Goal: Information Seeking & Learning: Learn about a topic

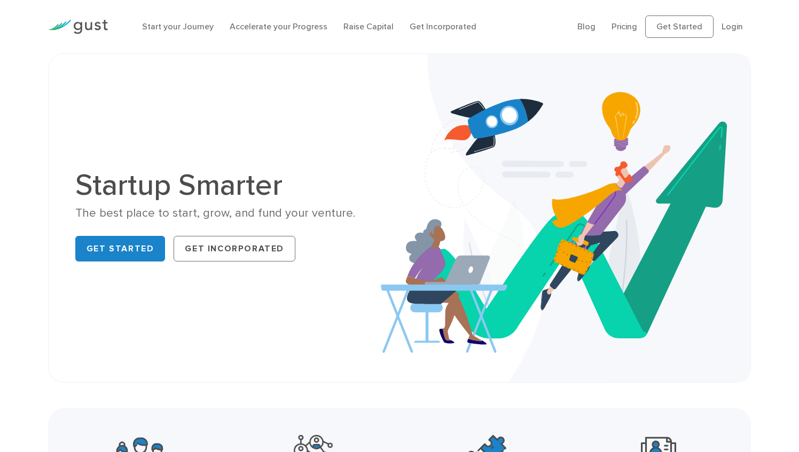
click at [629, 27] on link "Pricing" at bounding box center [624, 26] width 26 height 10
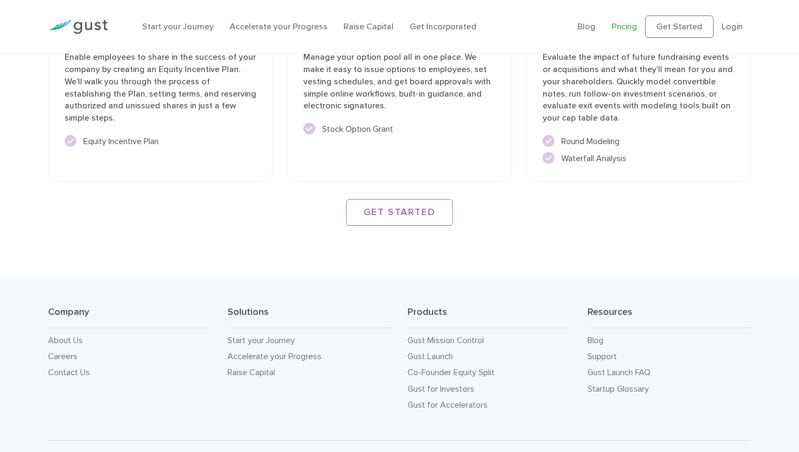
scroll to position [1549, 0]
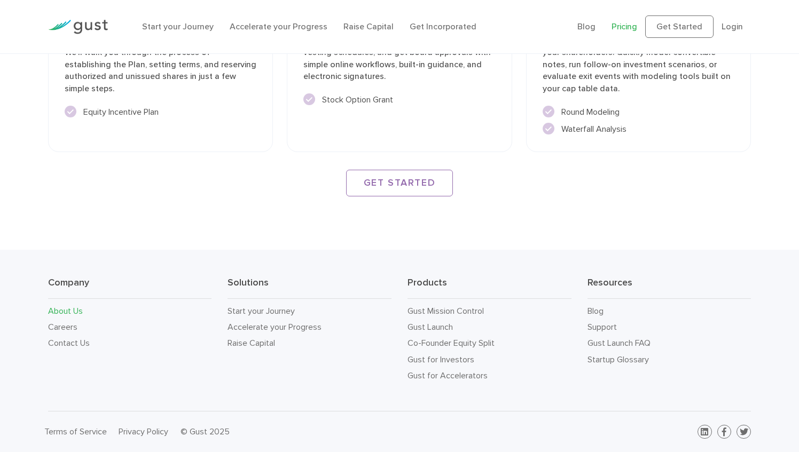
click at [65, 306] on link "About Us" at bounding box center [65, 311] width 35 height 10
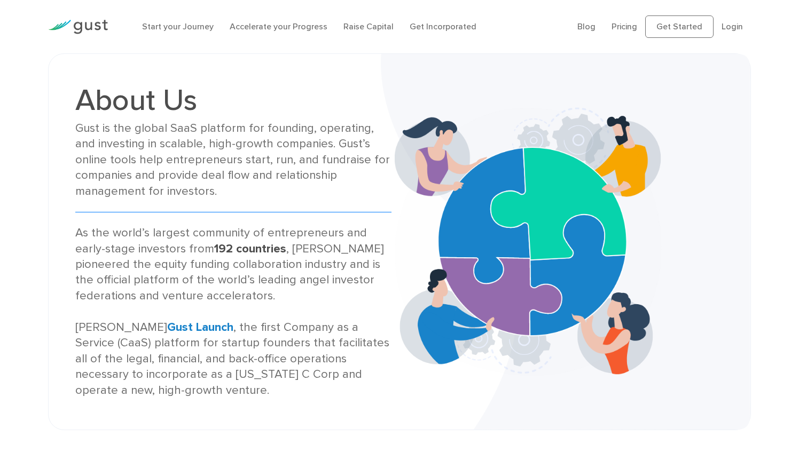
scroll to position [4, 0]
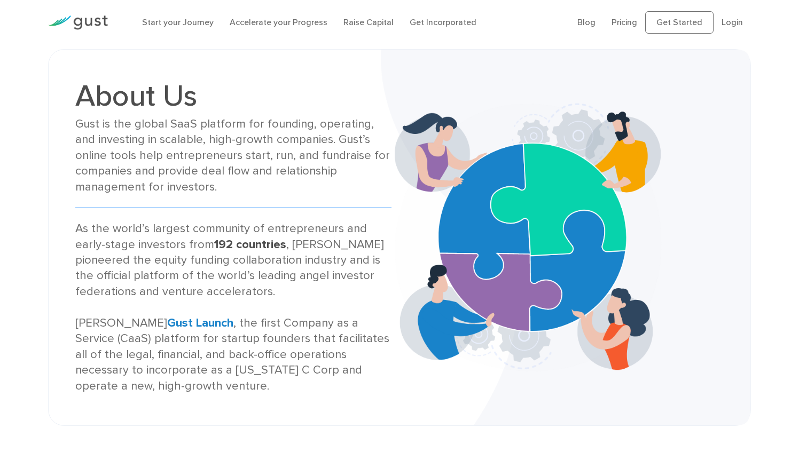
click at [167, 327] on strong "Gust Launch" at bounding box center [200, 323] width 66 height 14
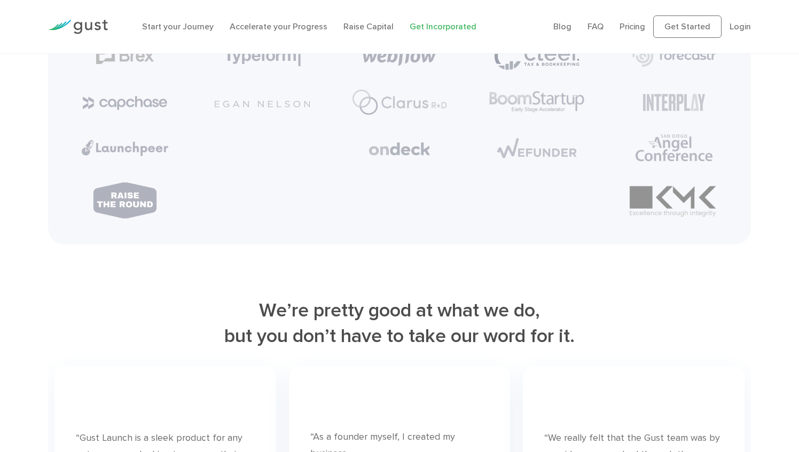
scroll to position [4619, 0]
